Goal: Navigation & Orientation: Find specific page/section

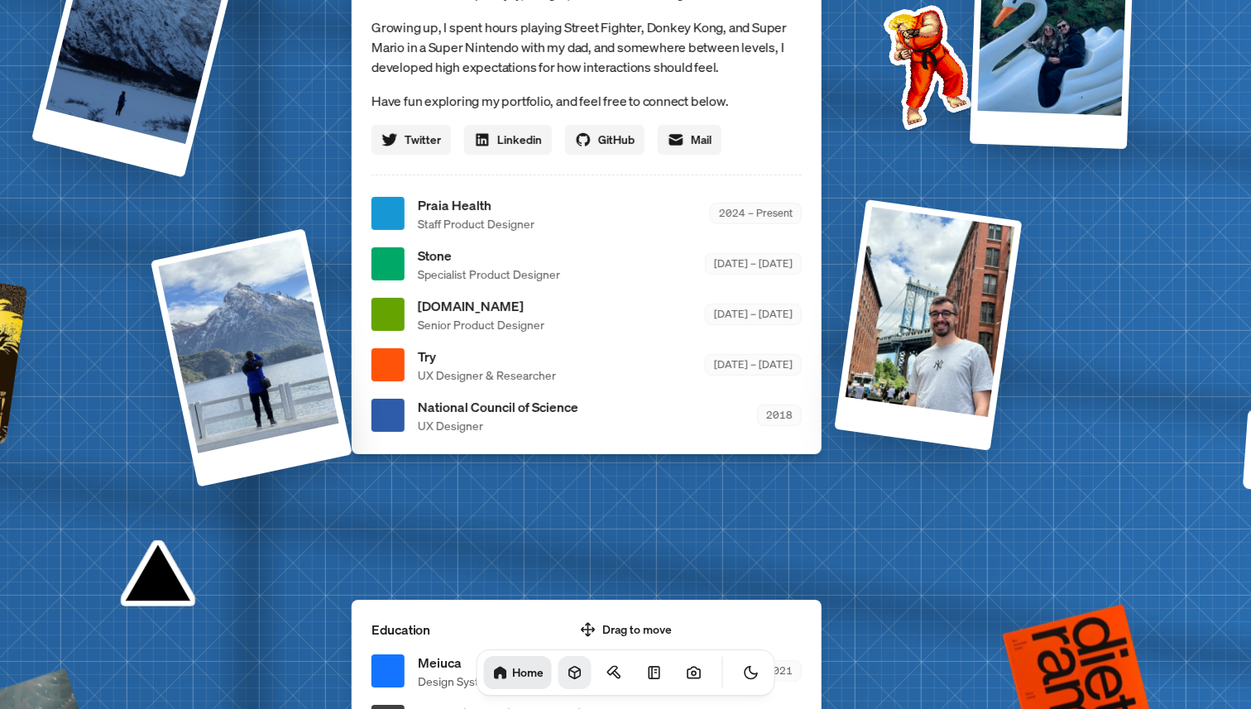
click at [563, 680] on link at bounding box center [574, 672] width 33 height 33
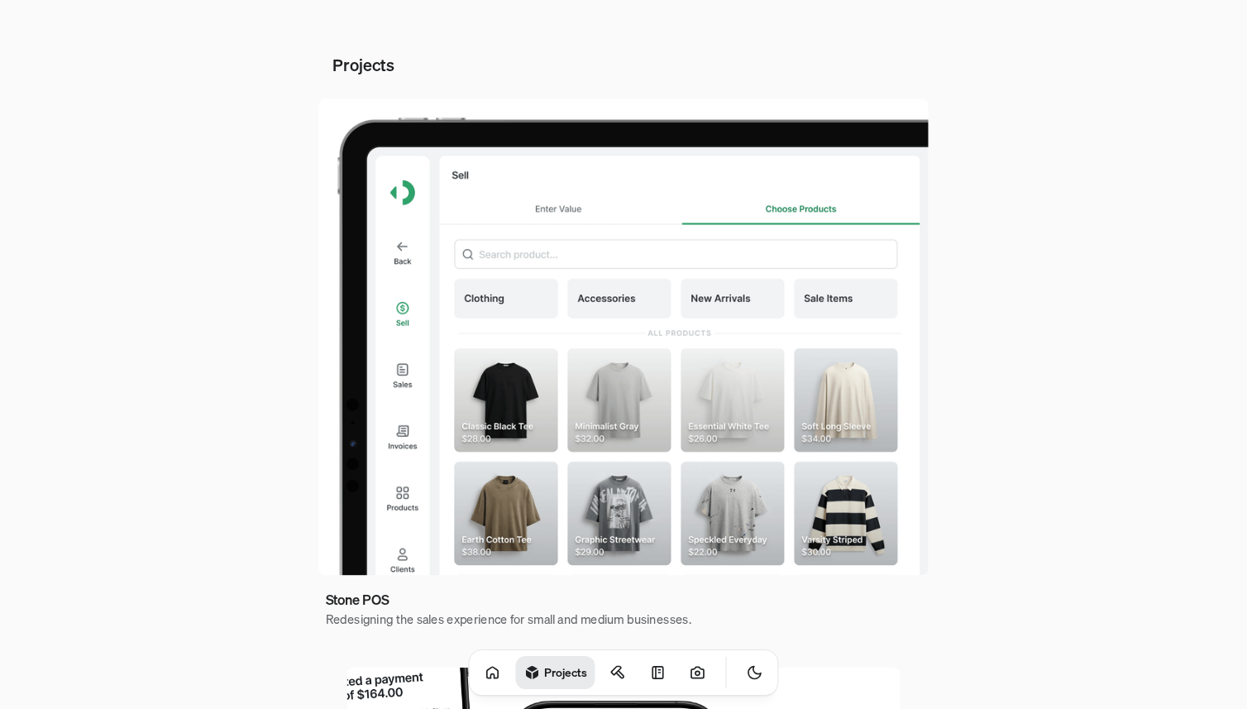
click at [594, 324] on img at bounding box center [623, 336] width 610 height 476
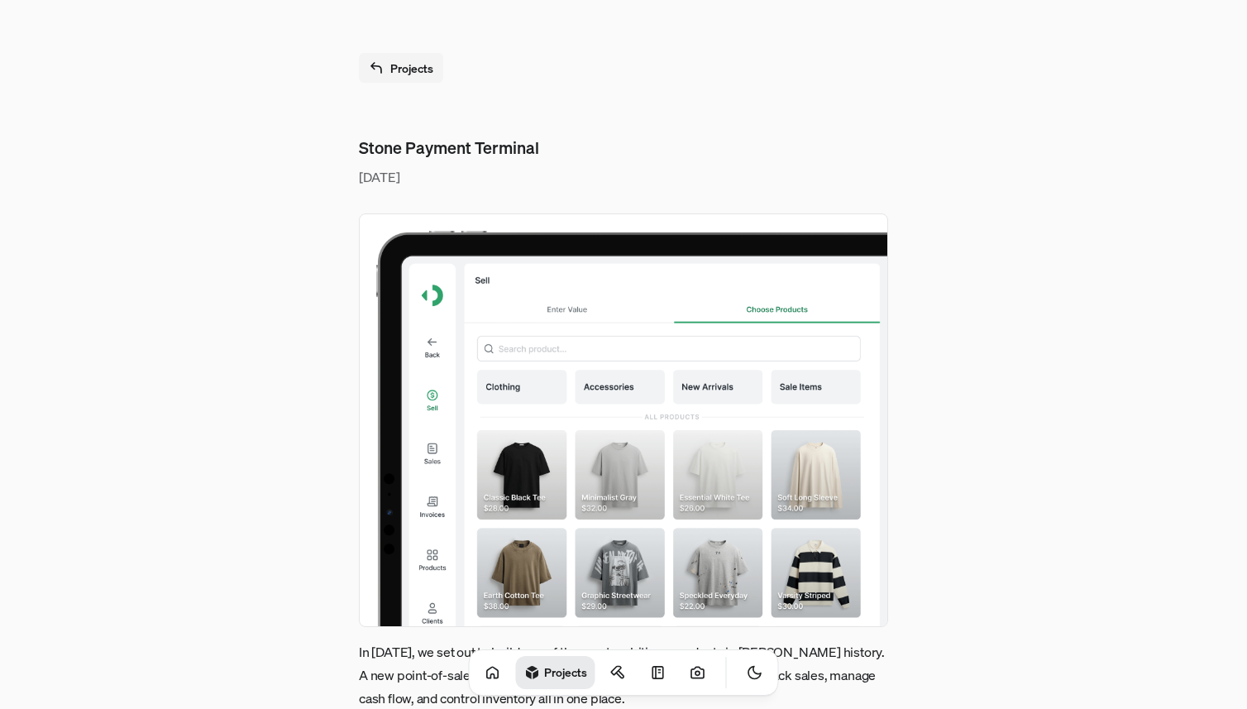
click at [536, 509] on img at bounding box center [623, 420] width 529 height 414
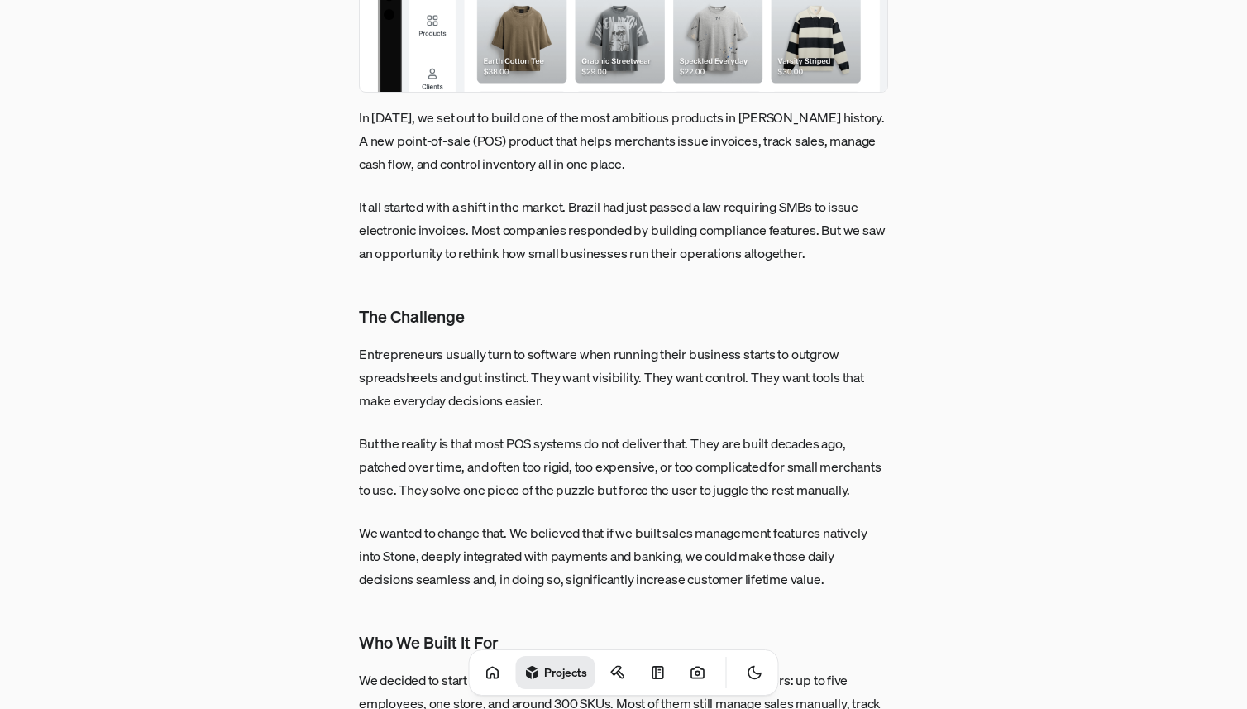
scroll to position [190, 0]
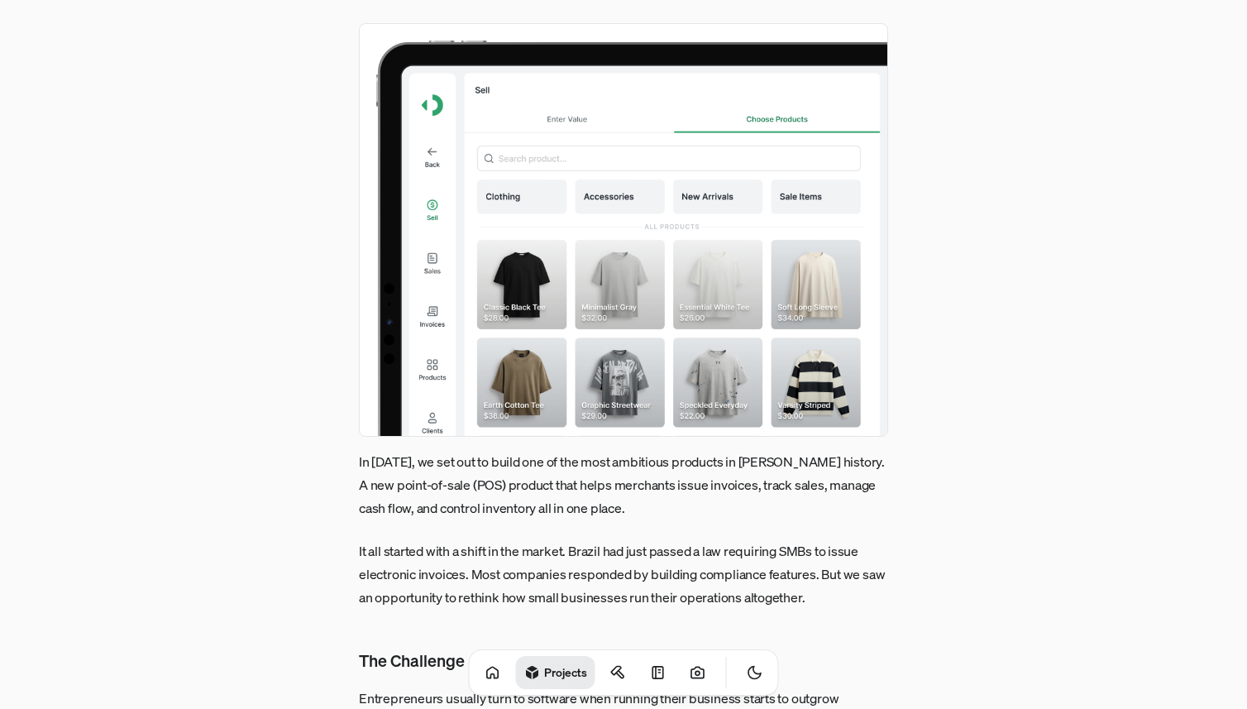
click at [563, 319] on img at bounding box center [623, 230] width 529 height 414
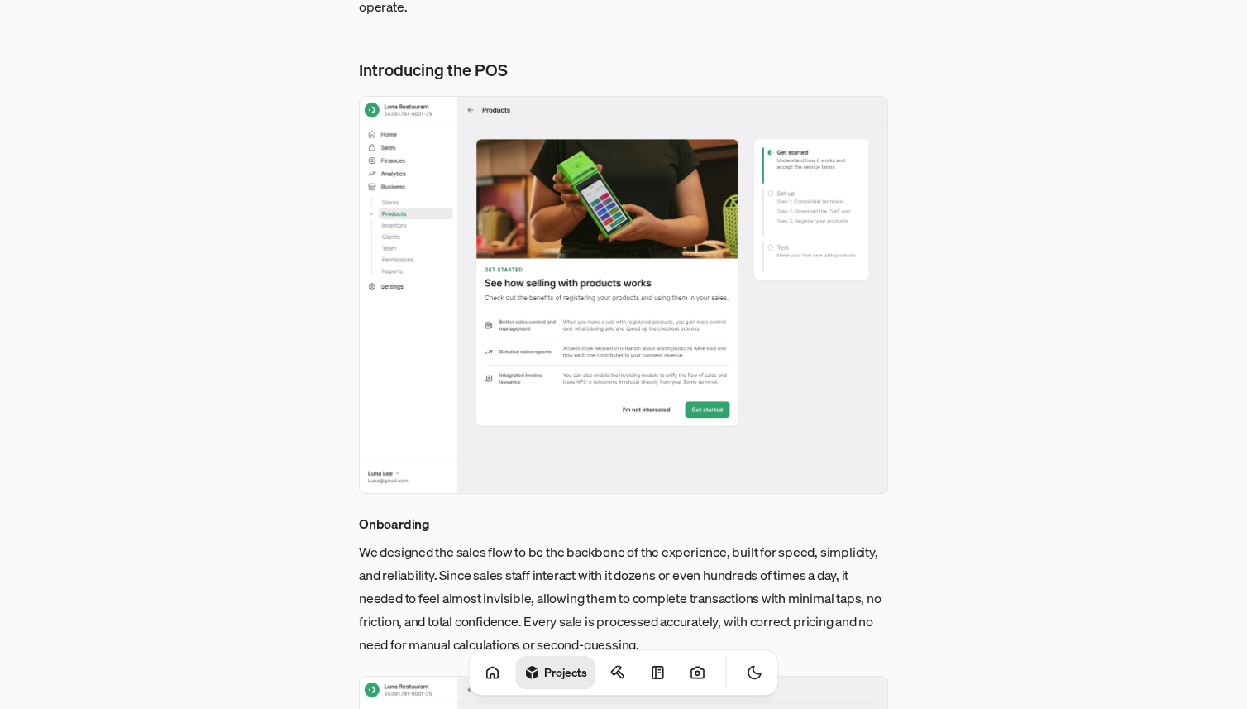
scroll to position [1346, 0]
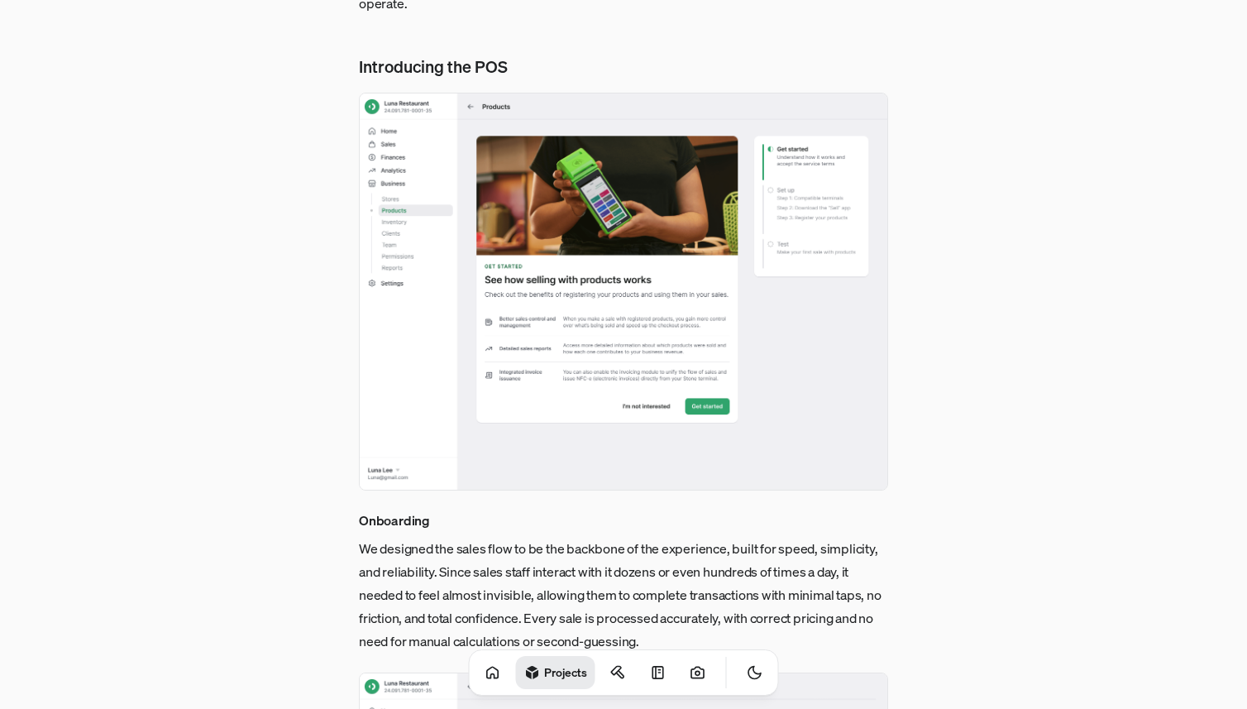
click at [634, 375] on img at bounding box center [623, 292] width 529 height 398
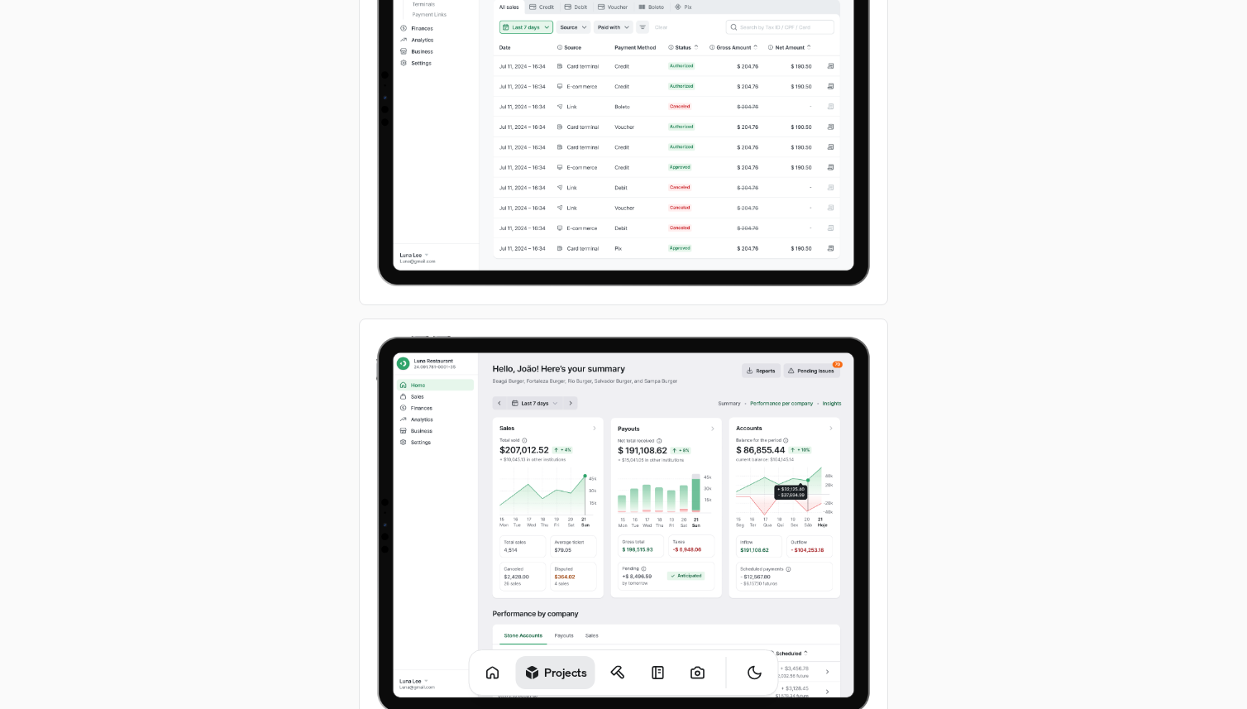
scroll to position [5901, 0]
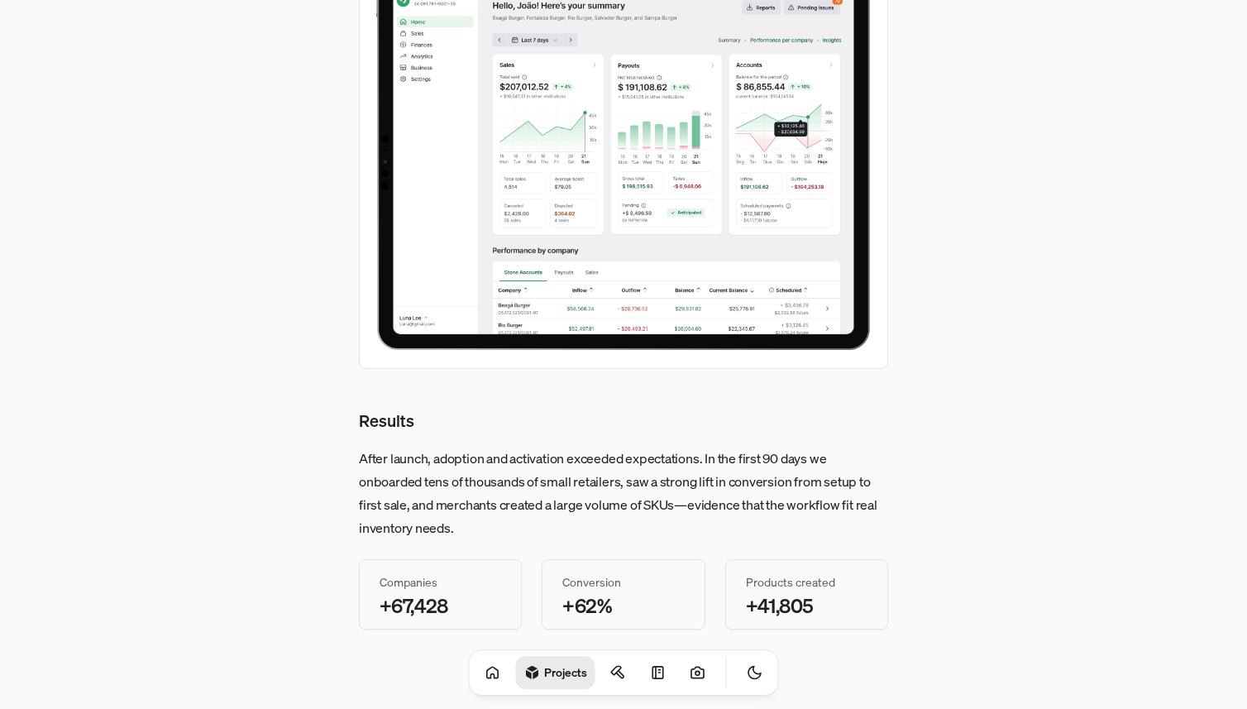
click at [467, 594] on div "Companies +67,428" at bounding box center [440, 594] width 161 height 69
click at [624, 607] on div "+62%" at bounding box center [623, 605] width 122 height 20
click at [808, 597] on div "+41,805" at bounding box center [807, 605] width 122 height 20
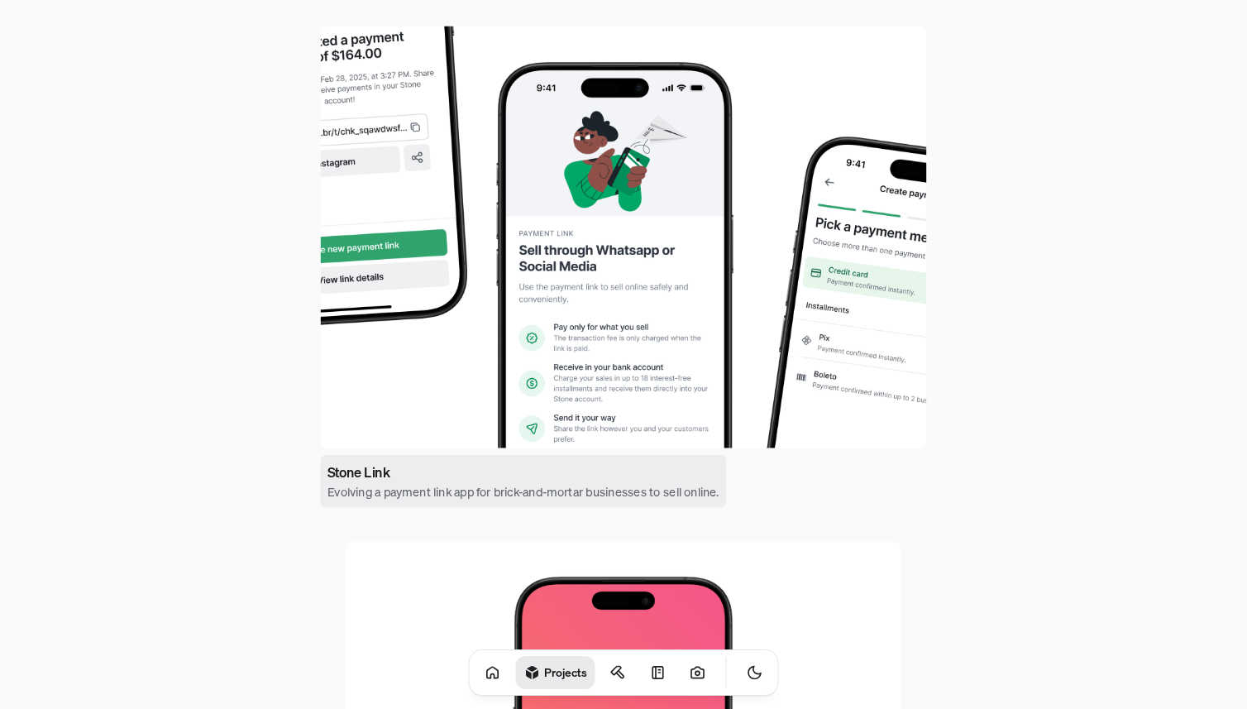
scroll to position [632, 0]
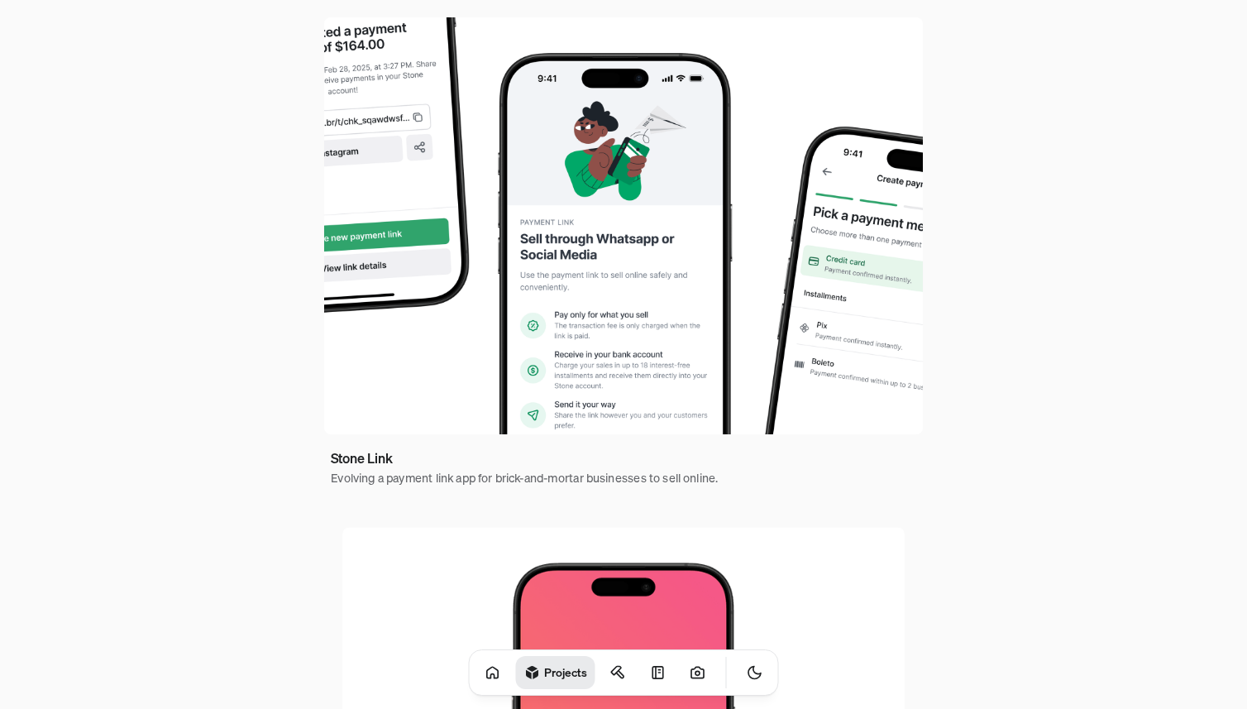
click at [646, 347] on img at bounding box center [623, 225] width 599 height 417
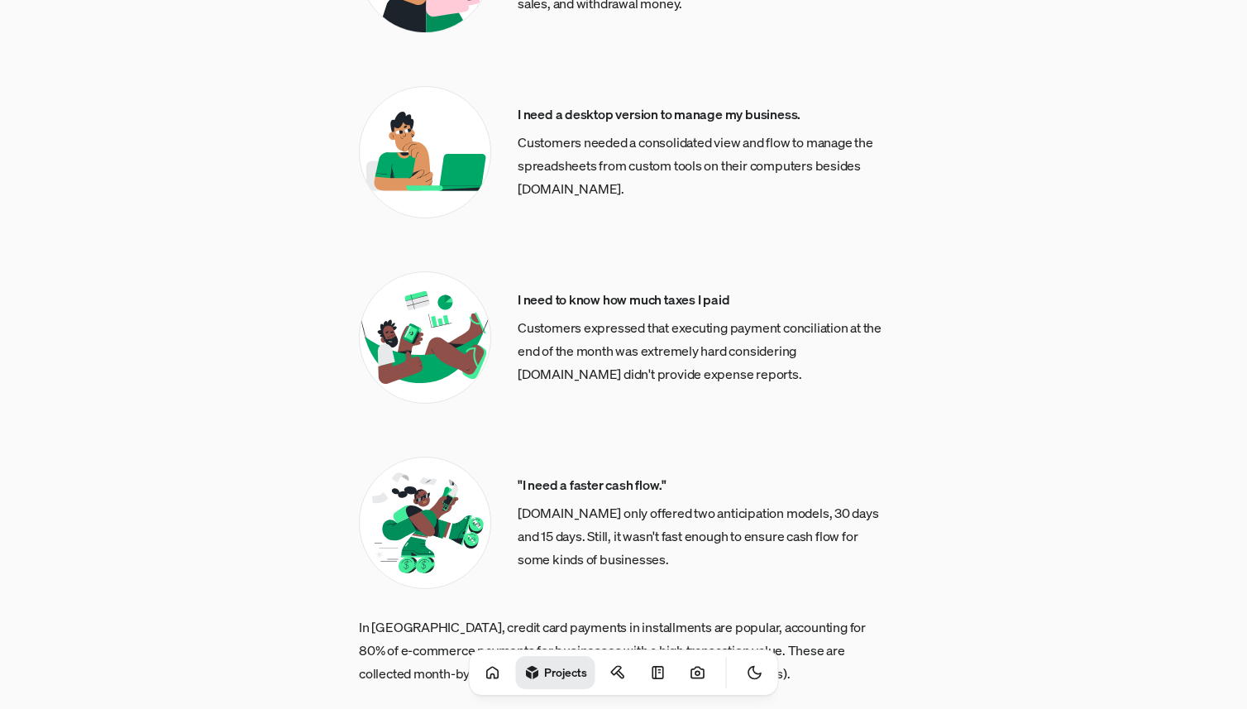
click at [418, 328] on img at bounding box center [425, 337] width 132 height 132
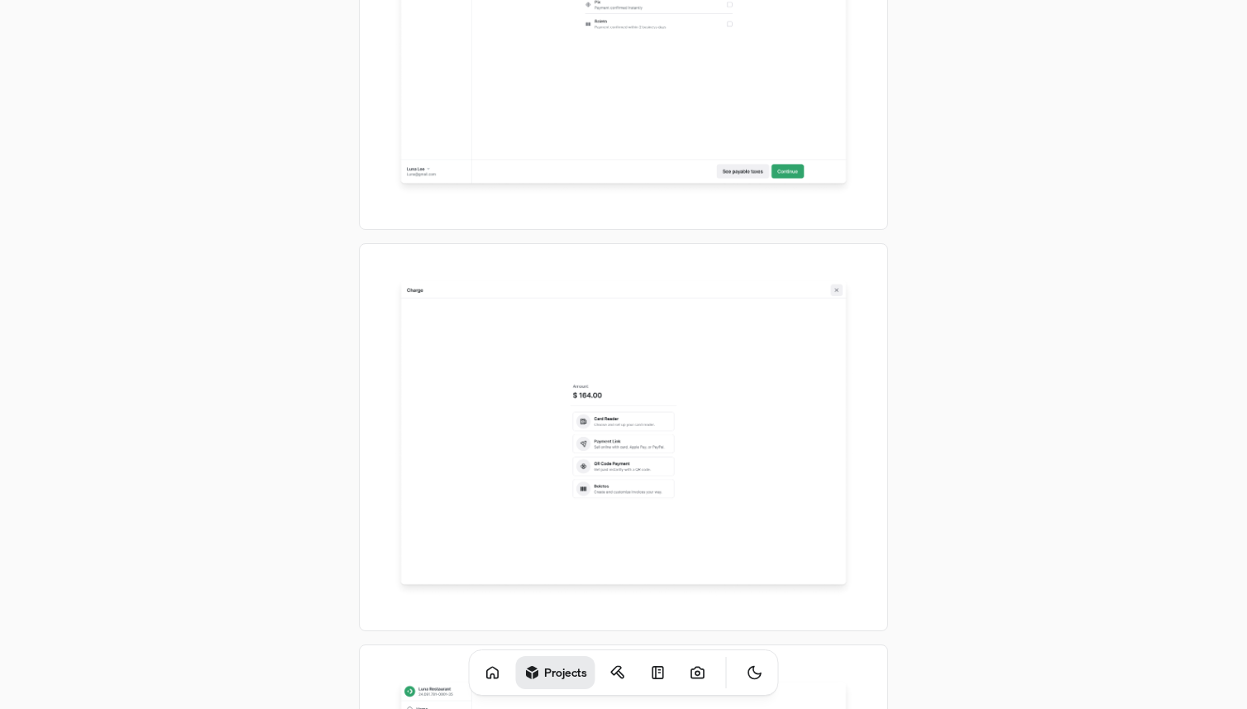
scroll to position [6353, 0]
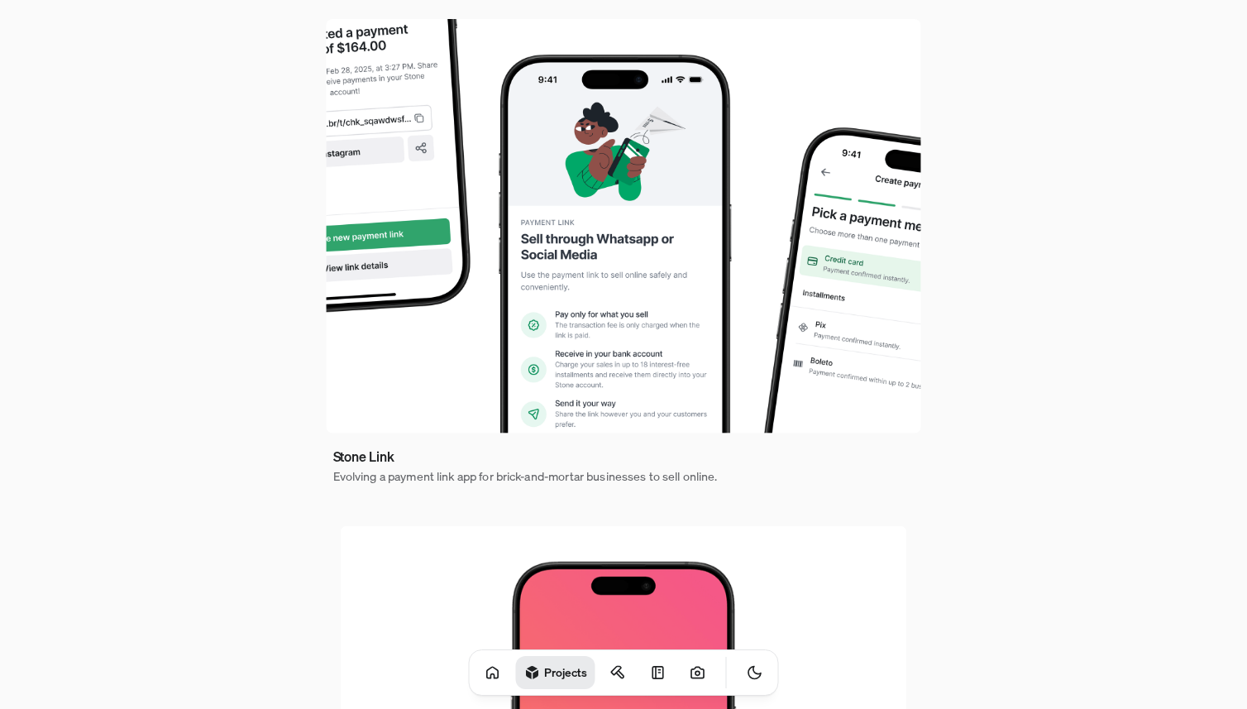
scroll to position [997, 0]
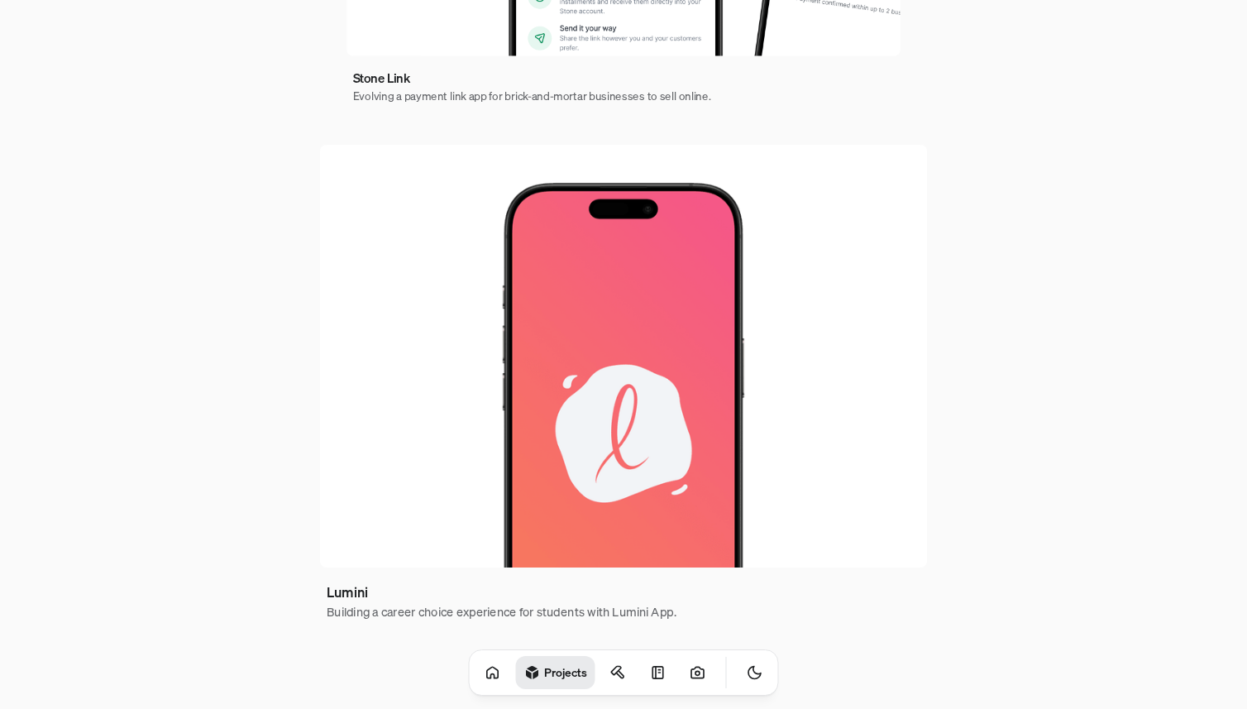
click at [481, 417] on img at bounding box center [623, 356] width 607 height 423
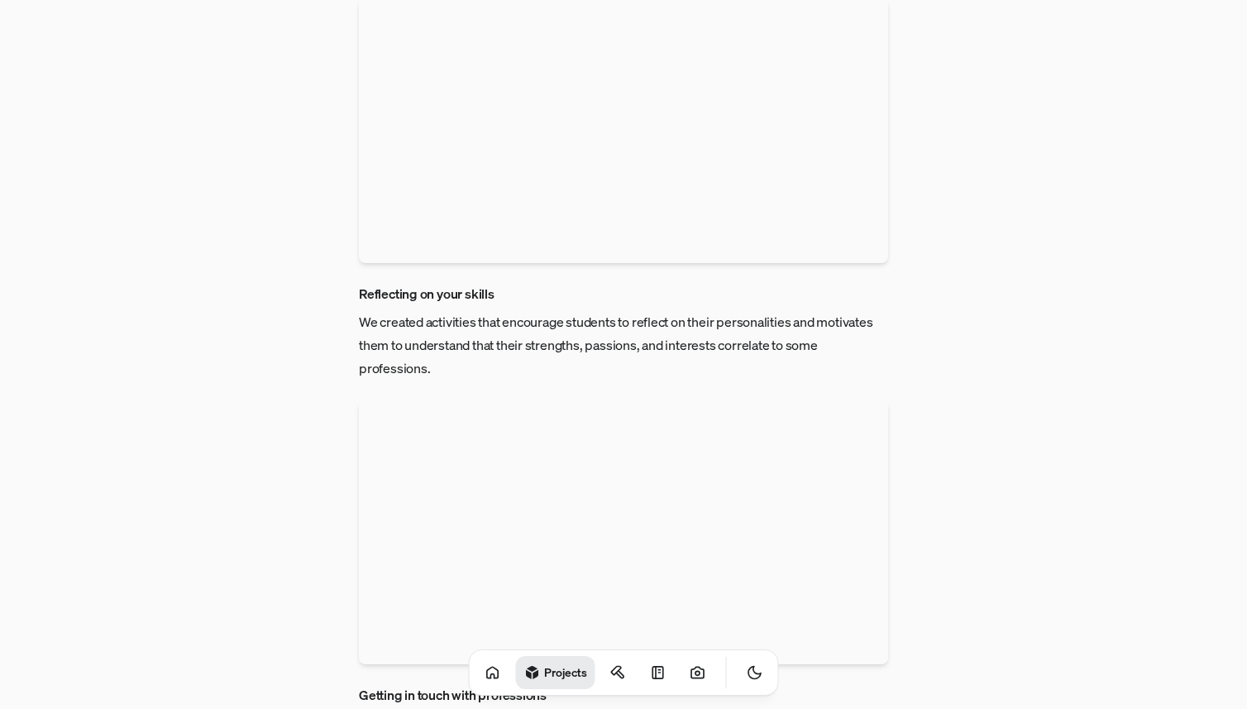
scroll to position [4171, 0]
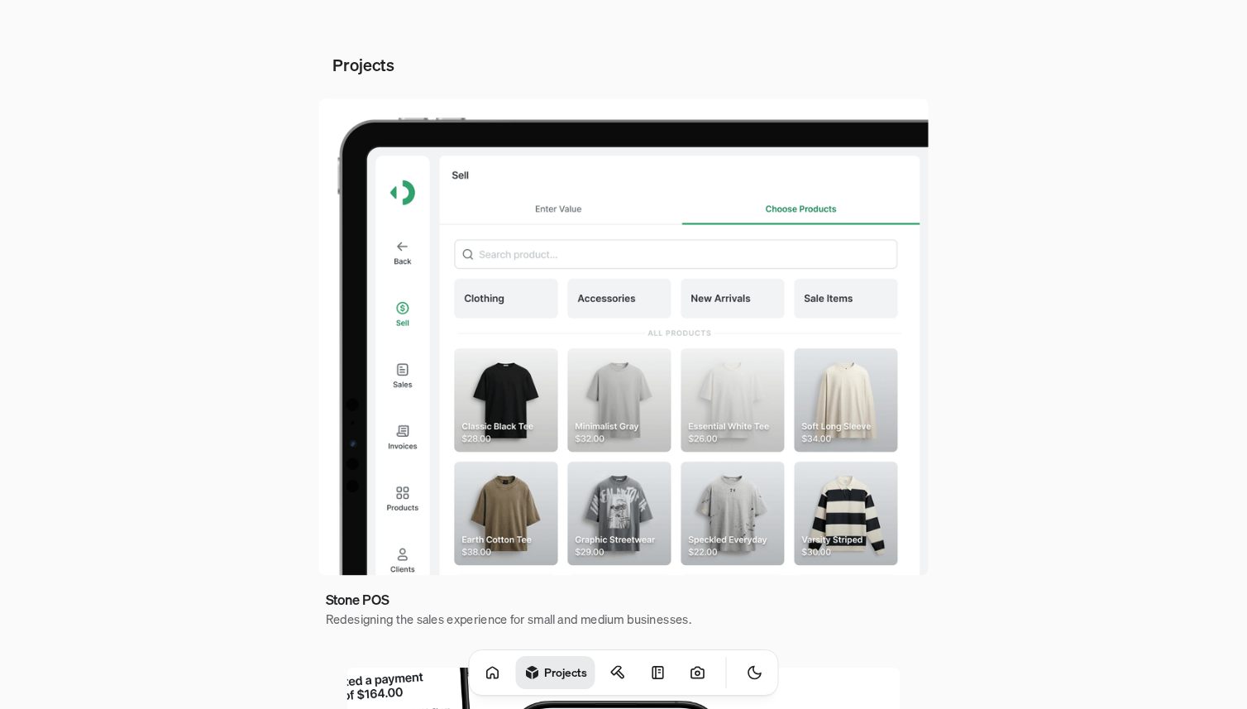
scroll to position [36, 0]
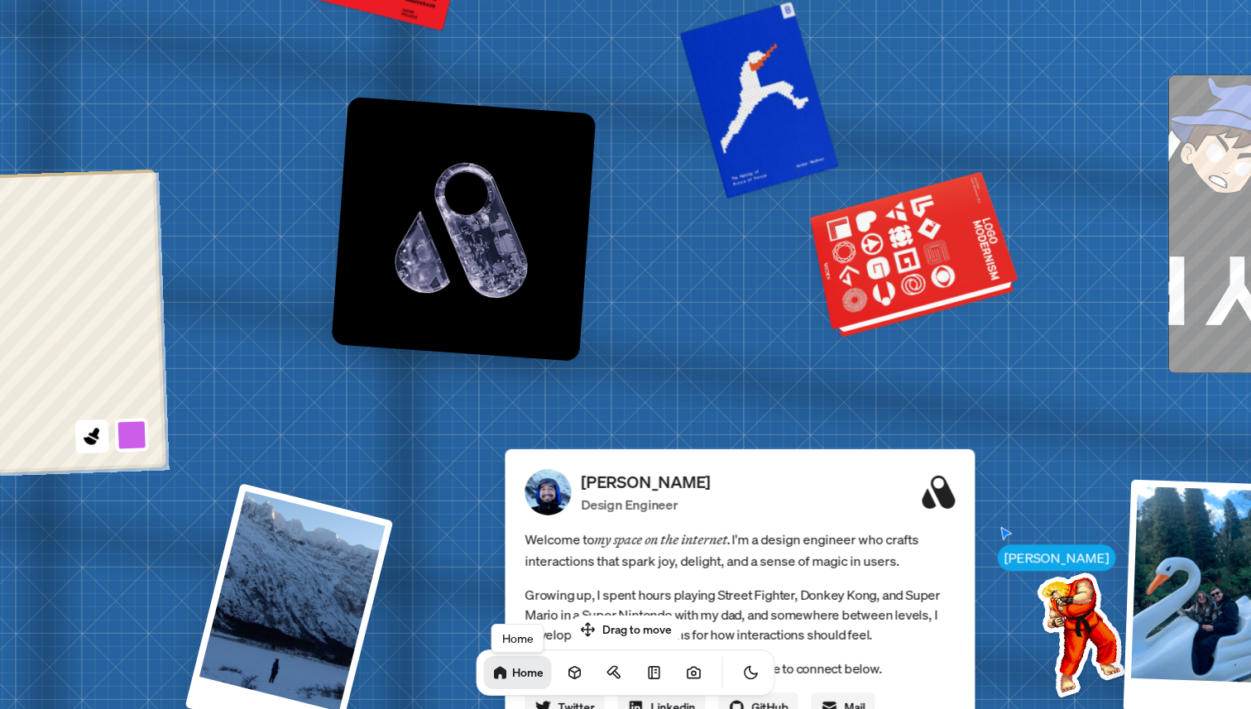
click at [921, 269] on div at bounding box center [915, 256] width 201 height 153
